Goal: Find specific page/section: Find specific page/section

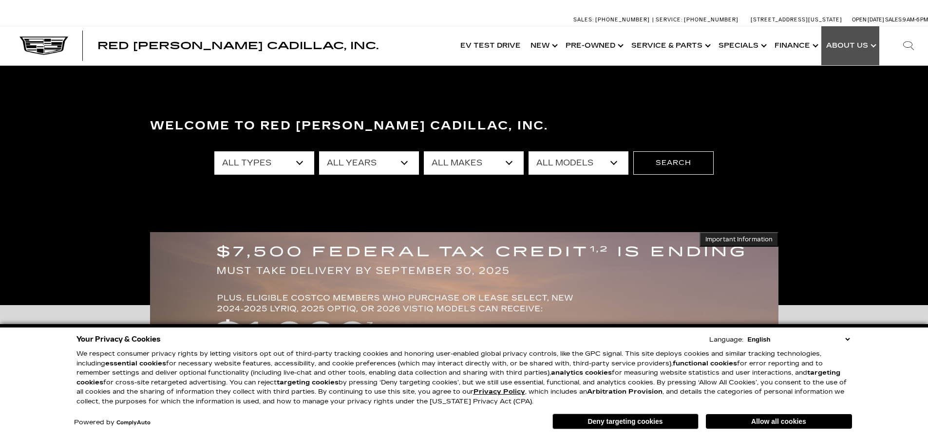
click at [868, 51] on link "Show About Us" at bounding box center [850, 45] width 58 height 39
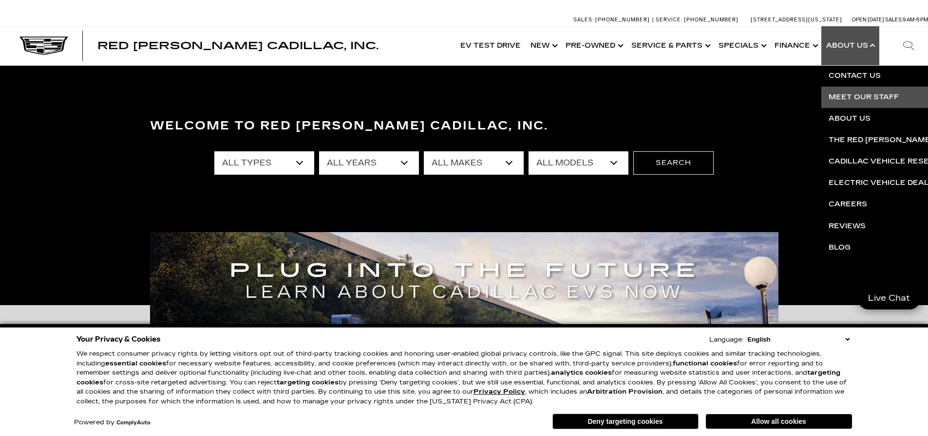
click at [840, 93] on link "Meet Our Staff" at bounding box center [939, 97] width 236 height 21
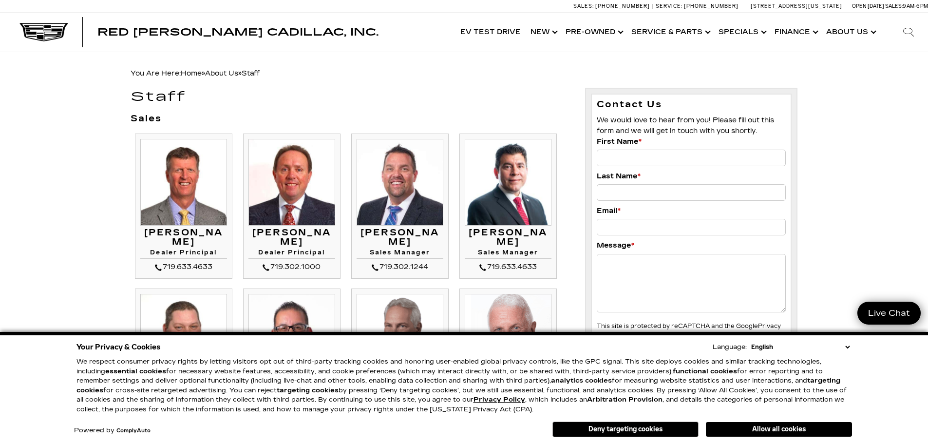
click at [373, 78] on div "You Are Here: Home » About Us » Staff" at bounding box center [463, 74] width 667 height 14
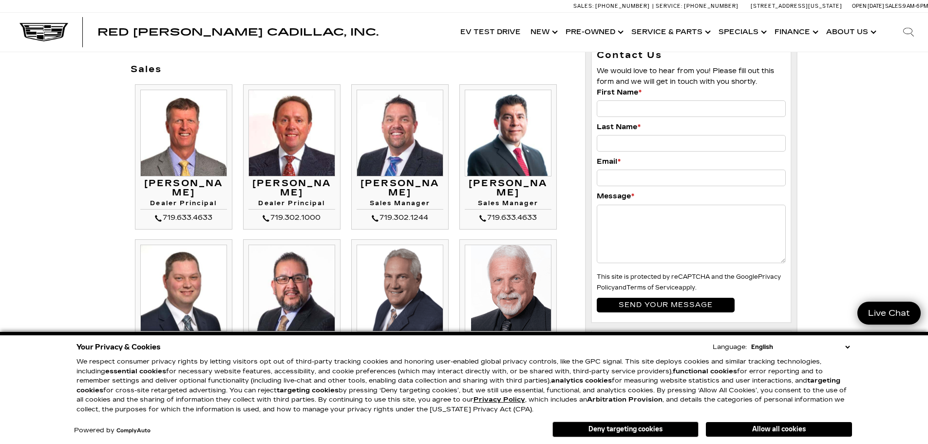
scroll to position [49, 0]
